Goal: Check status: Check status

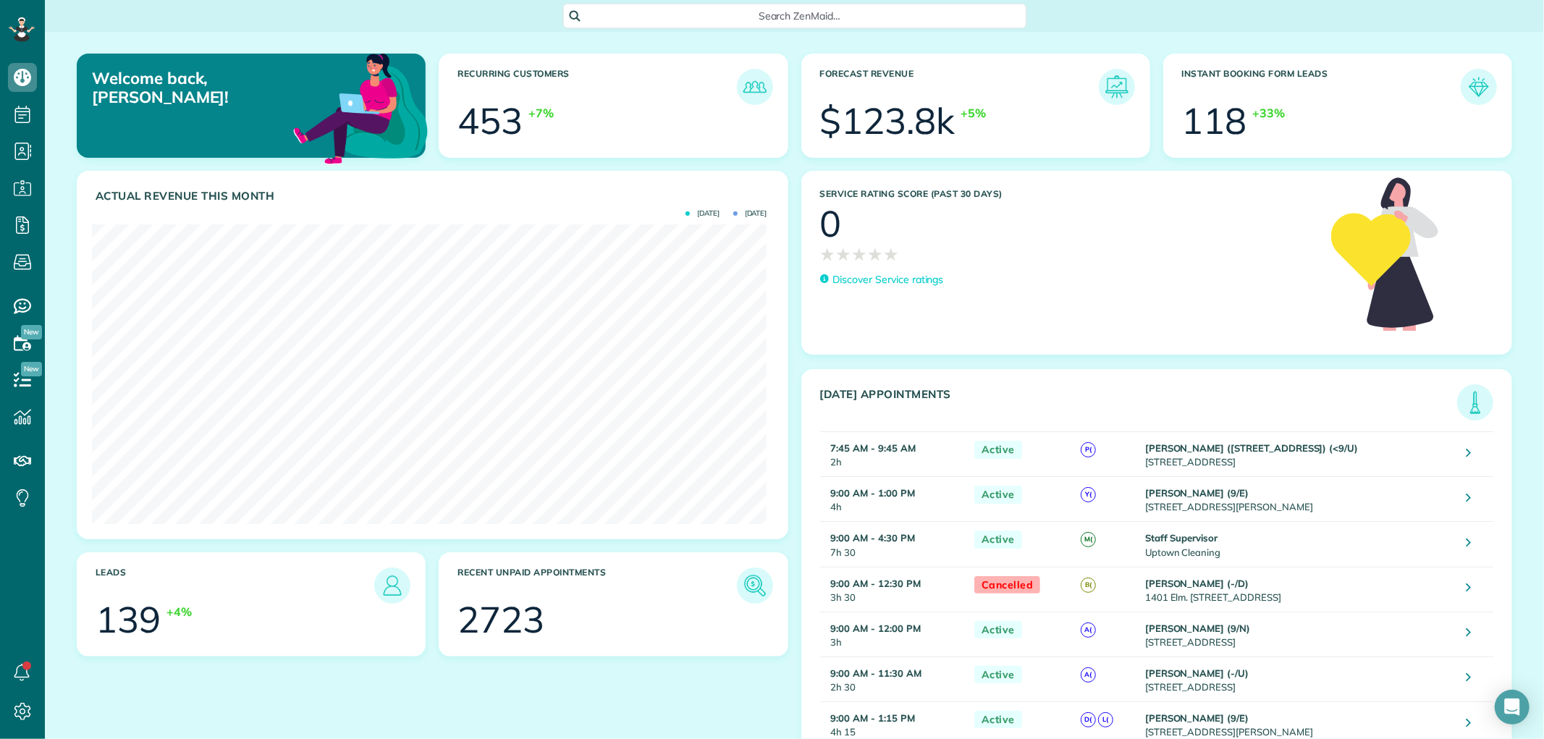
scroll to position [299, 675]
click at [645, 18] on span "Search ZenMaid…" at bounding box center [800, 16] width 440 height 14
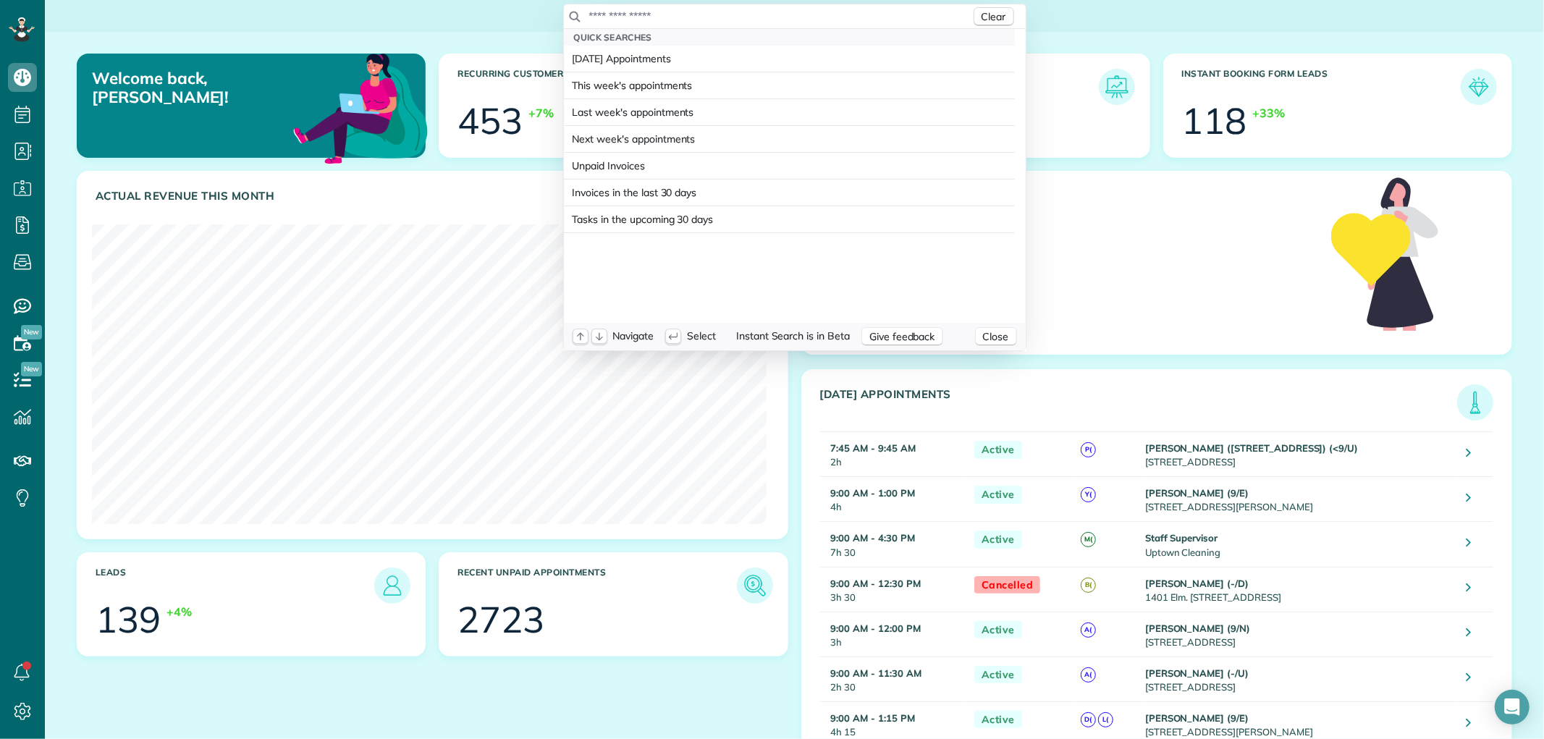
click at [641, 17] on input "text" at bounding box center [780, 16] width 382 height 14
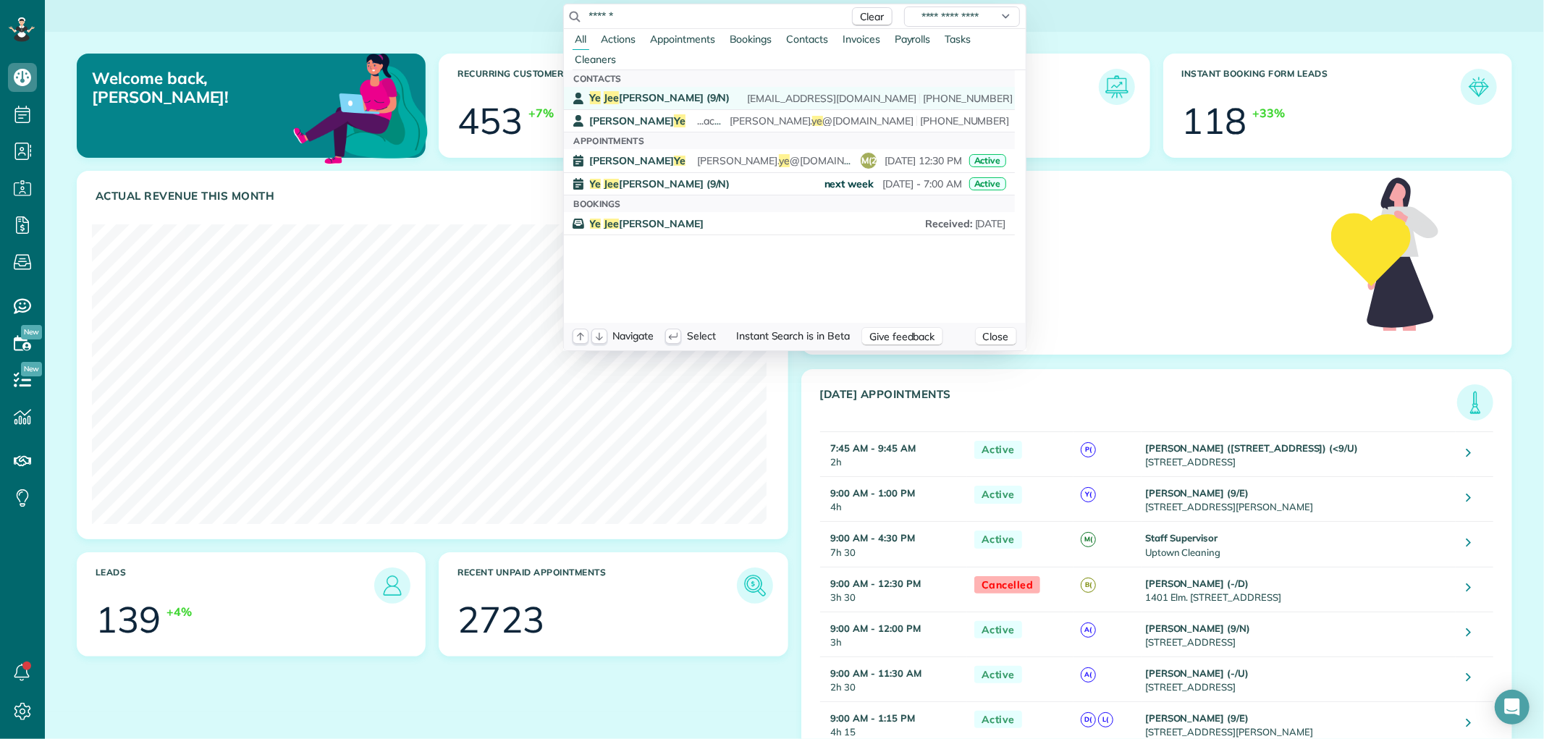
type input "******"
click at [652, 92] on span "Ye Jee Kim (9/N)" at bounding box center [660, 97] width 140 height 13
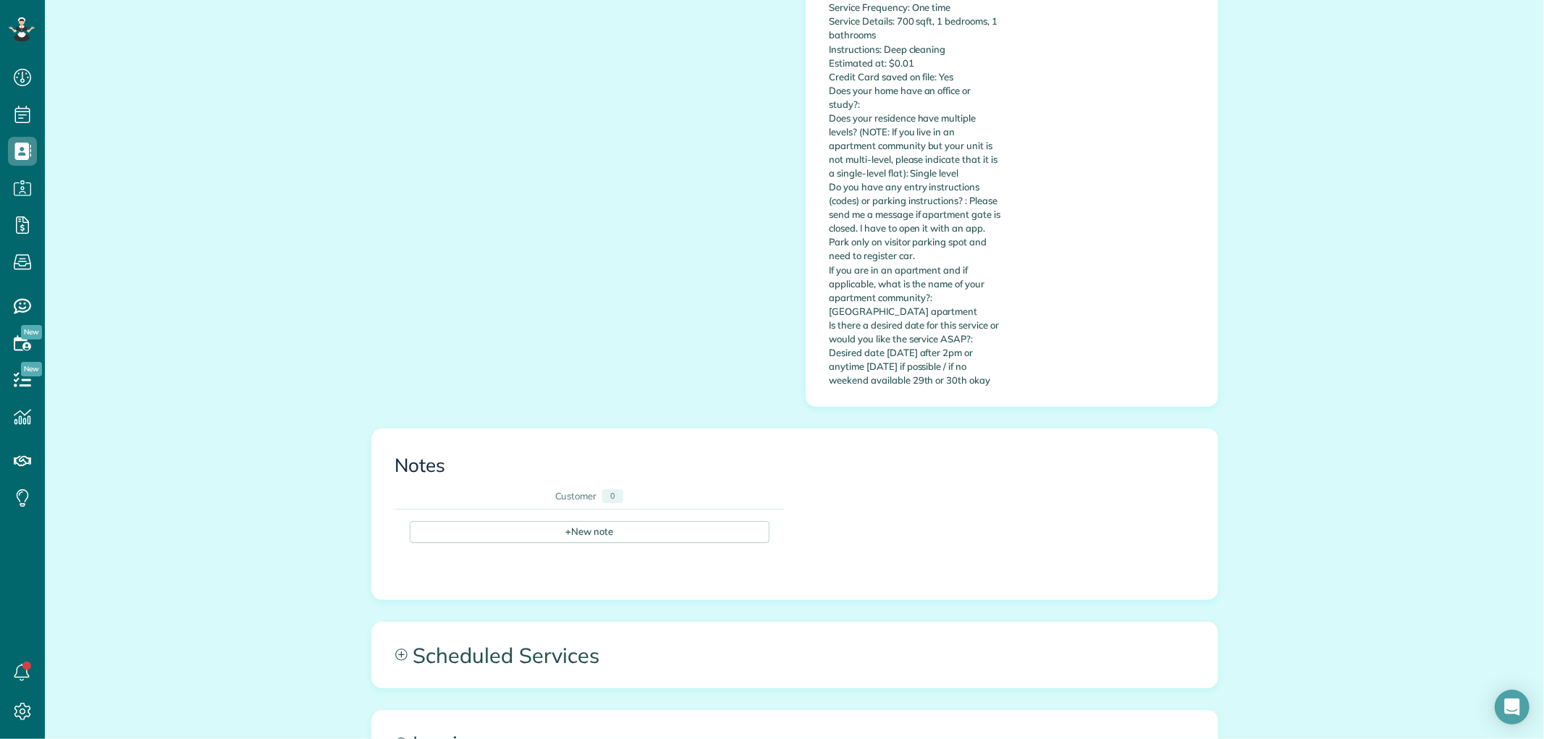
scroll to position [643, 0]
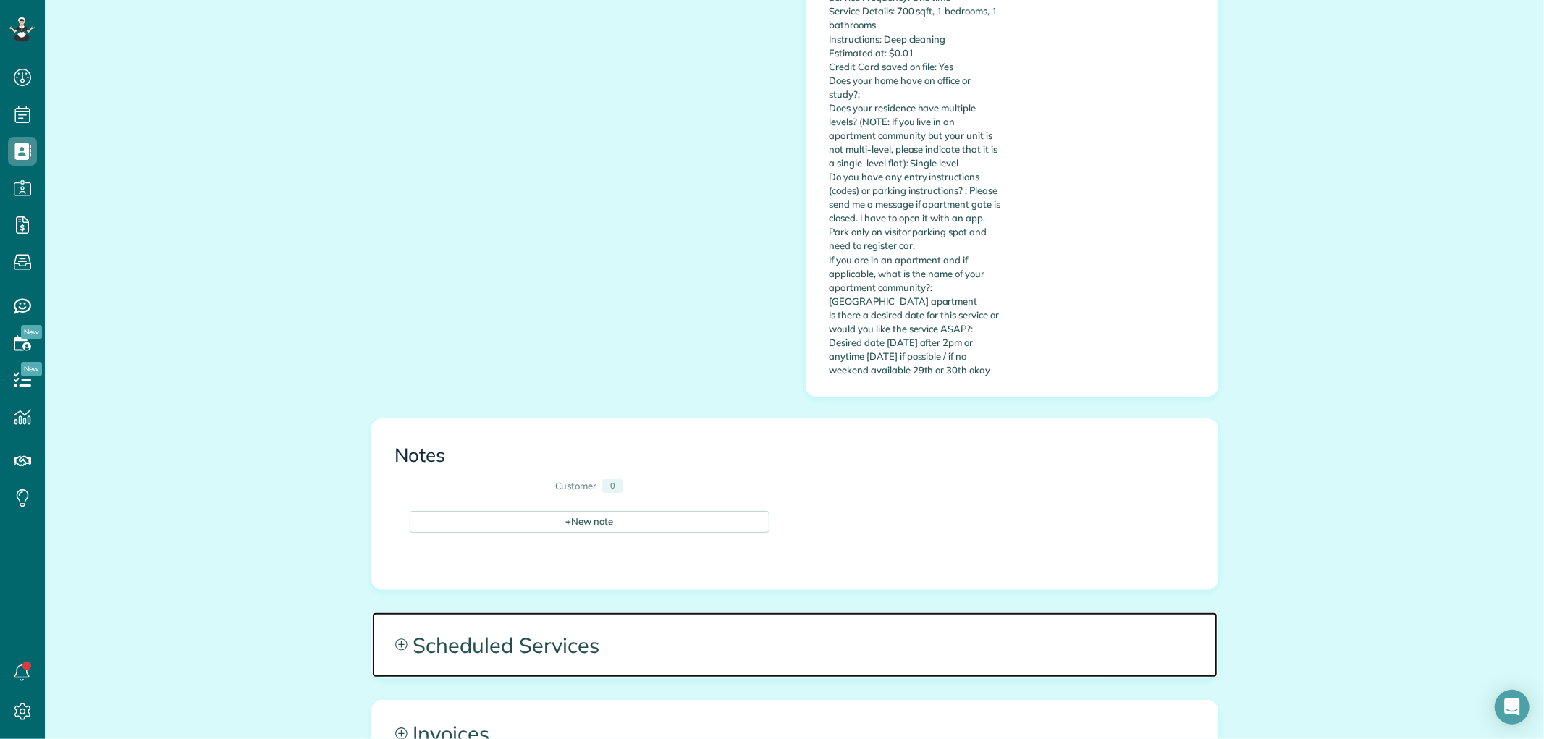
click at [1087, 621] on span "Scheduled Services" at bounding box center [795, 644] width 846 height 65
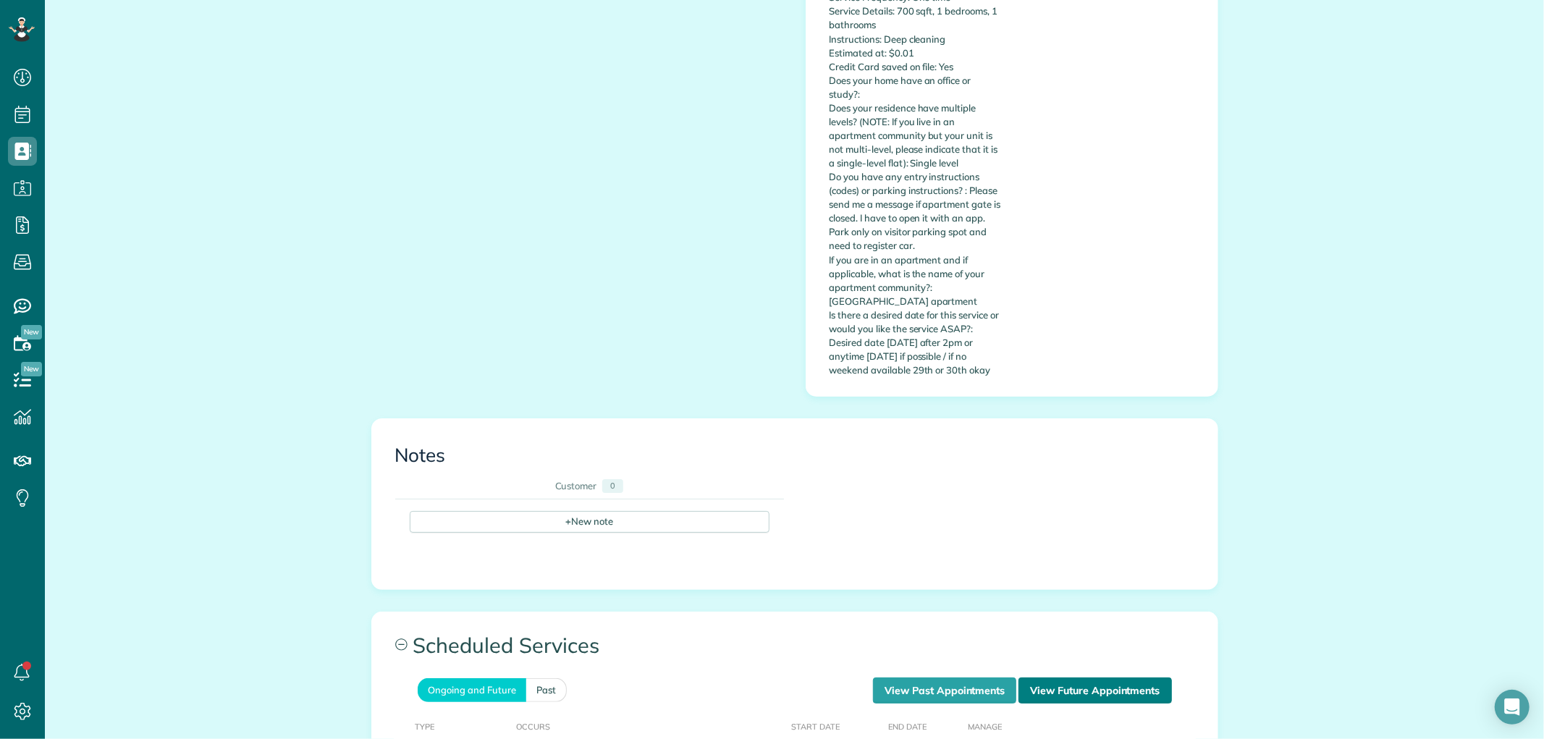
drag, startPoint x: 1122, startPoint y: 655, endPoint x: 1123, endPoint y: 666, distance: 11.0
click at [1123, 678] on link "View Future Appointments" at bounding box center [1095, 691] width 153 height 26
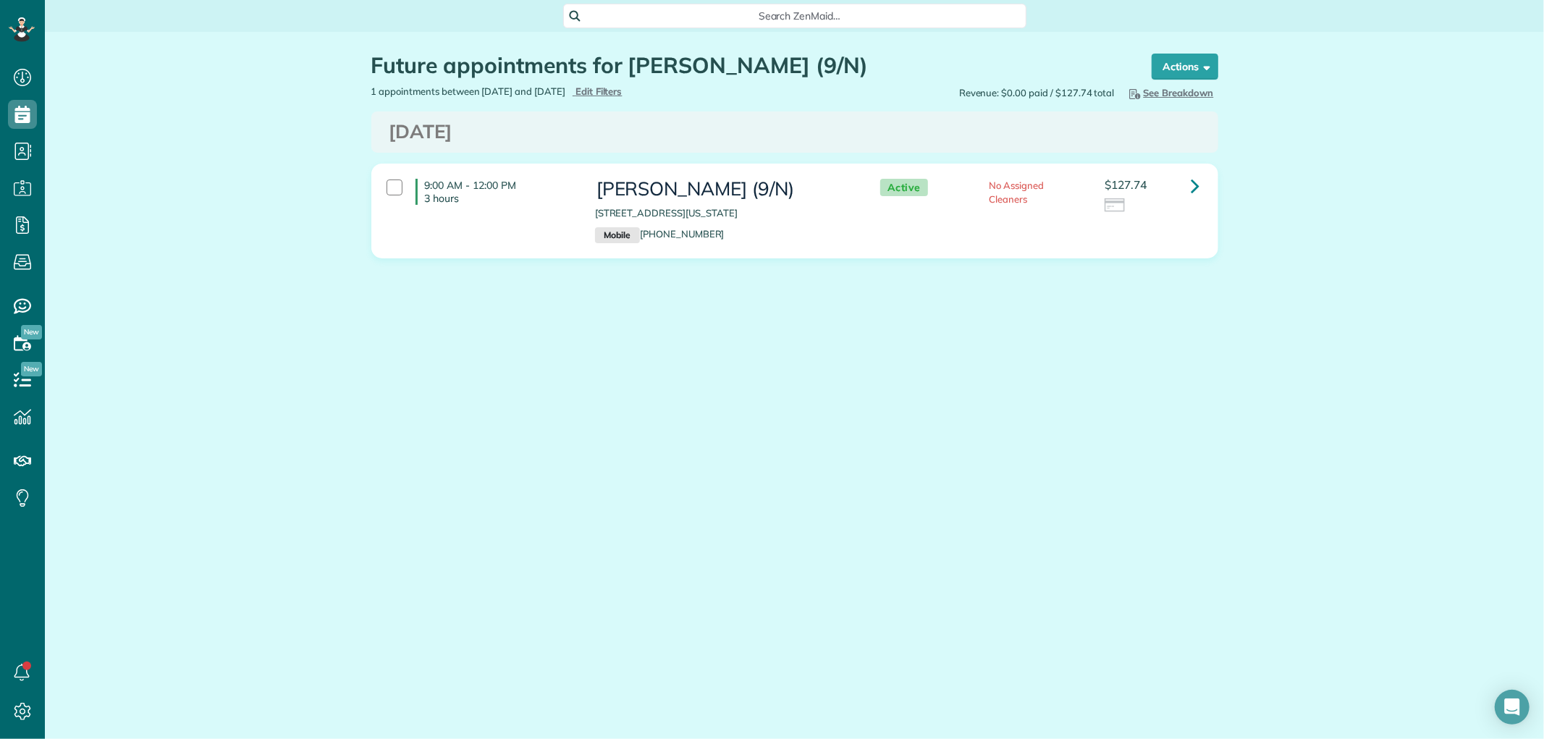
scroll to position [6, 6]
click at [987, 376] on main "Search ZenMaid… Future appointments for Ye Jee Kim (9/N) Schedule Changes Actio…" at bounding box center [794, 369] width 1499 height 739
click at [1200, 185] on link at bounding box center [1195, 186] width 29 height 29
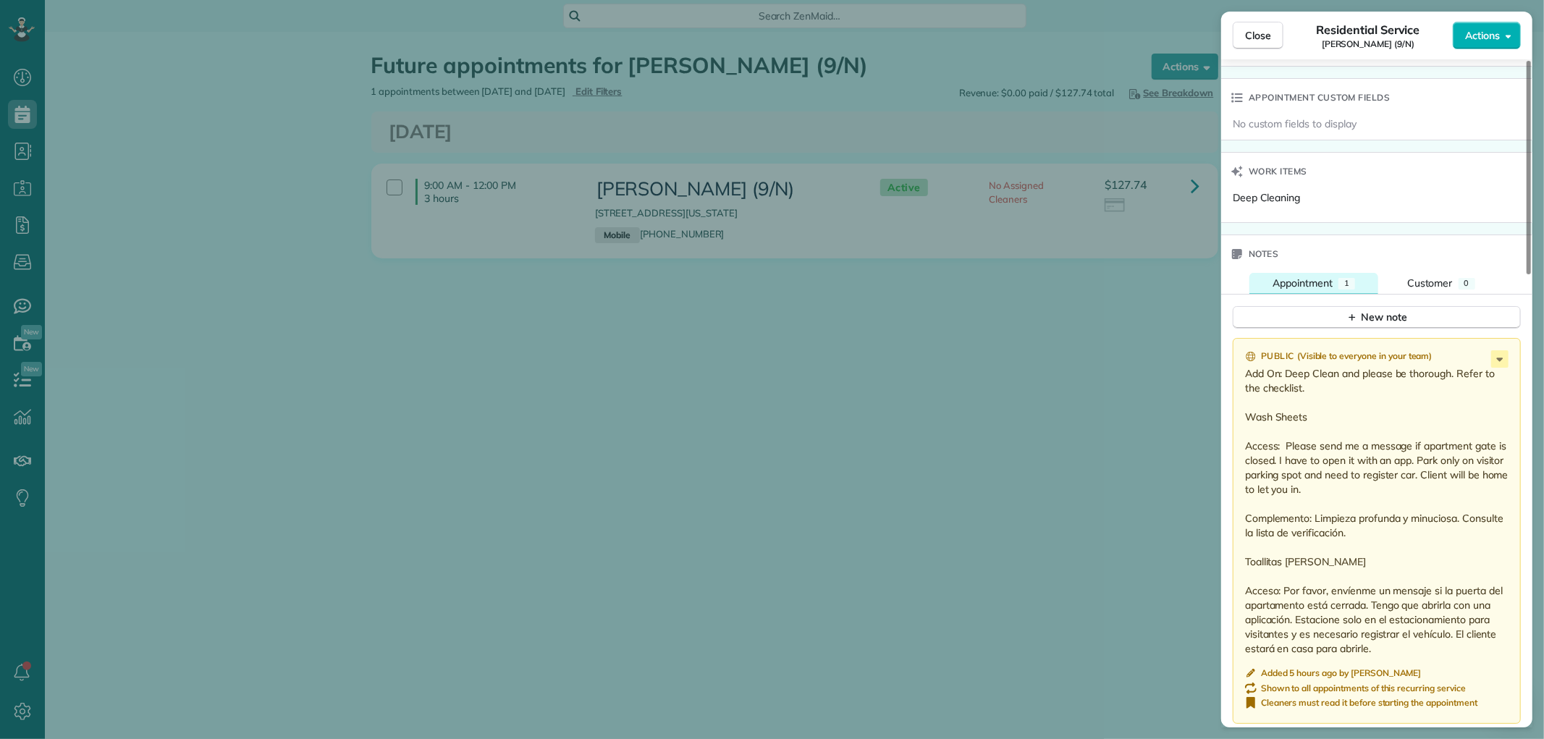
scroll to position [1045, 0]
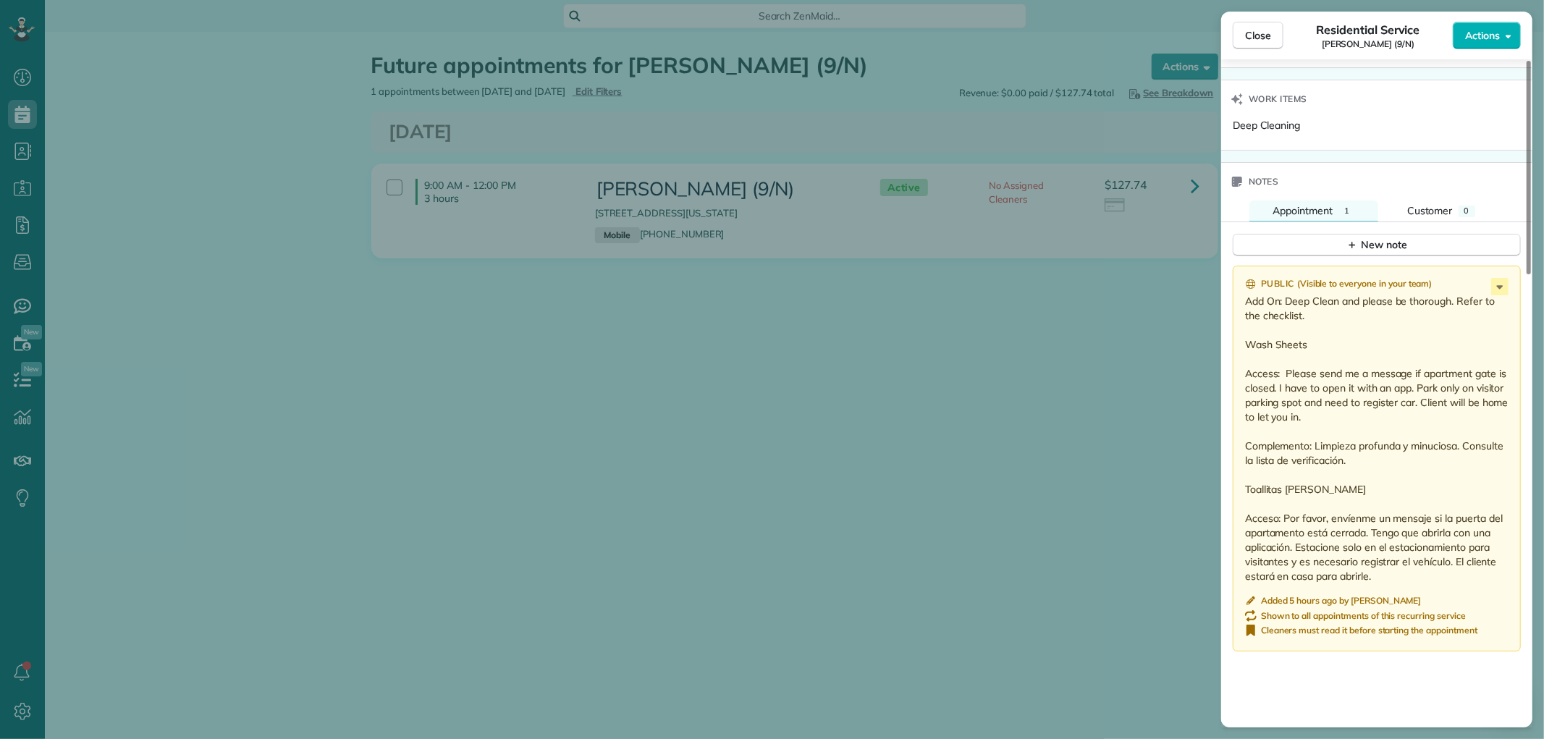
drag, startPoint x: 145, startPoint y: 82, endPoint x: 87, endPoint y: 32, distance: 76.5
click at [143, 82] on div "Close Residential Service Ye Jee Kim (9/N) Actions Status Active Ye Jee Kim (9/…" at bounding box center [772, 369] width 1544 height 739
